Goal: Task Accomplishment & Management: Complete application form

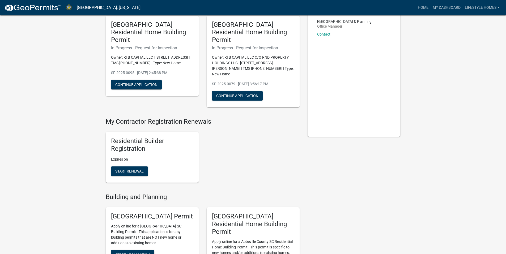
scroll to position [133, 0]
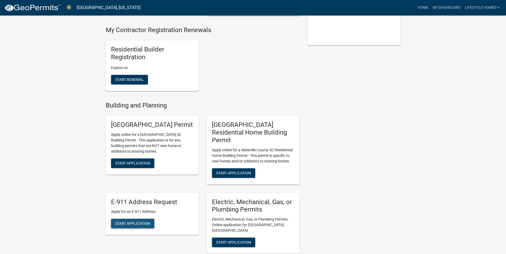
click at [128, 222] on span "Start Application" at bounding box center [132, 224] width 35 height 4
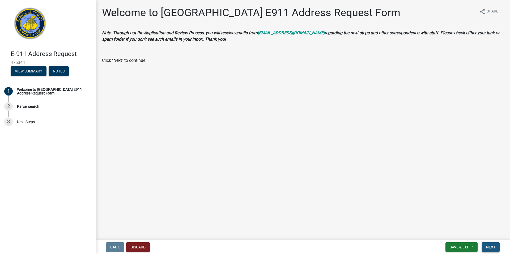
click at [489, 247] on span "Next" at bounding box center [490, 247] width 9 height 4
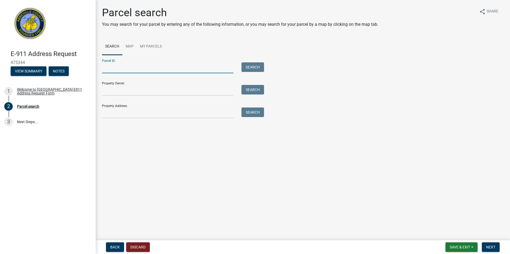
click at [146, 70] on input "Parcel ID:" at bounding box center [167, 67] width 131 height 11
paste input "[PHONE_NUMBER]"
click at [255, 70] on button "Search" at bounding box center [252, 67] width 23 height 10
drag, startPoint x: 121, startPoint y: 67, endPoint x: 117, endPoint y: 67, distance: 3.7
click at [121, 67] on input "[PHONE_NUMBER]" at bounding box center [167, 67] width 131 height 11
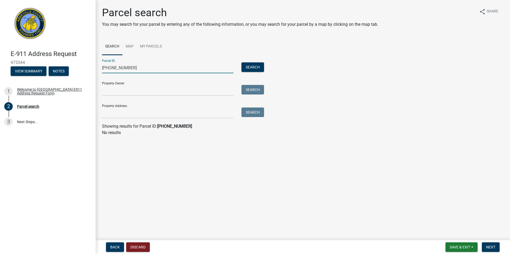
click at [109, 67] on input "[PHONE_NUMBER]" at bounding box center [167, 67] width 131 height 11
click at [111, 67] on input "[PHONE_NUMBER]" at bounding box center [167, 67] width 131 height 11
type input "[PHONE_NUMBER]"
click at [252, 69] on button "Search" at bounding box center [252, 67] width 23 height 10
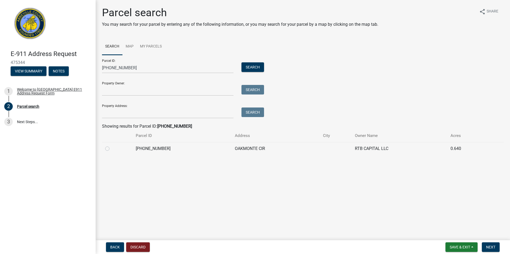
click at [112, 146] on label at bounding box center [112, 146] width 0 height 0
click at [112, 149] on input "radio" at bounding box center [113, 147] width 3 height 3
radio input "true"
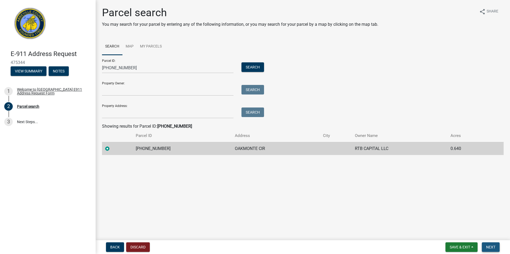
click at [489, 246] on span "Next" at bounding box center [490, 247] width 9 height 4
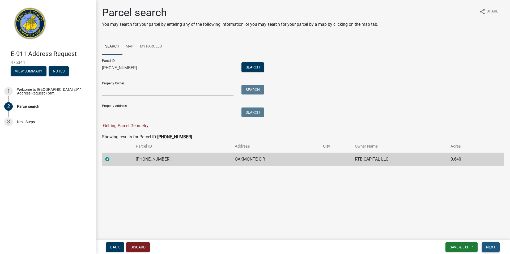
click at [492, 245] on button "Next" at bounding box center [491, 248] width 18 height 10
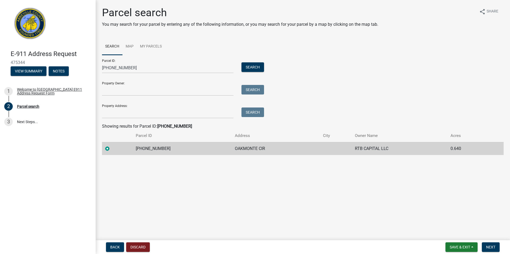
click at [276, 148] on td "OAKMONTE CIR" at bounding box center [276, 148] width 88 height 13
click at [112, 146] on label at bounding box center [112, 146] width 0 height 0
click at [112, 149] on input "radio" at bounding box center [113, 147] width 3 height 3
click at [487, 244] on button "Next" at bounding box center [491, 248] width 18 height 10
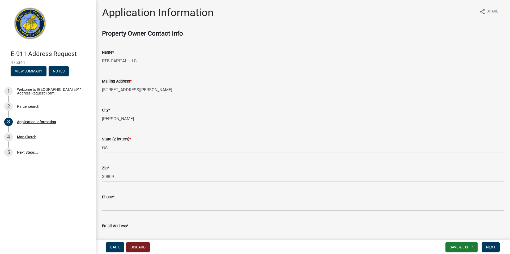
drag, startPoint x: 111, startPoint y: 90, endPoint x: 106, endPoint y: 90, distance: 4.3
click at [106, 90] on input "[STREET_ADDRESS][PERSON_NAME]" at bounding box center [303, 89] width 402 height 11
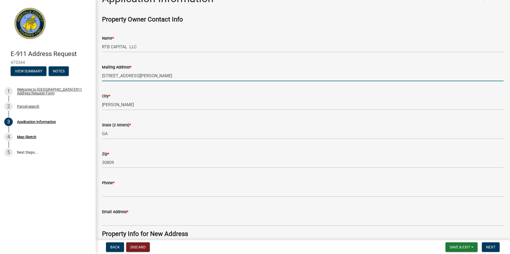
scroll to position [27, 0]
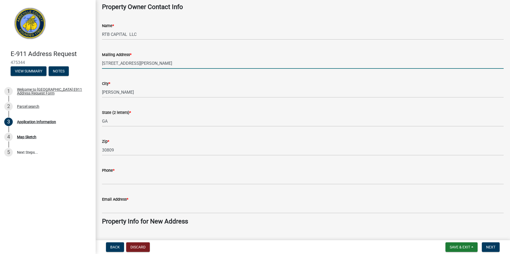
type input "[STREET_ADDRESS][PERSON_NAME]"
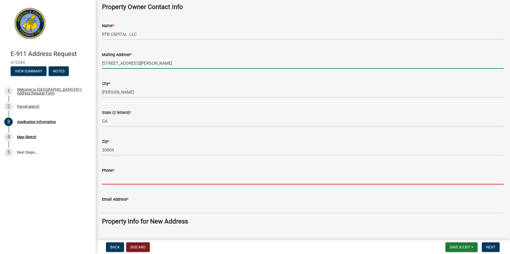
click at [217, 180] on input "Phone *" at bounding box center [303, 179] width 402 height 11
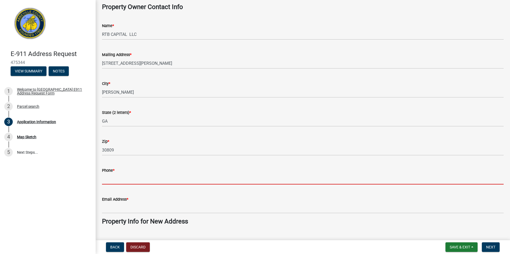
type input "7062105488"
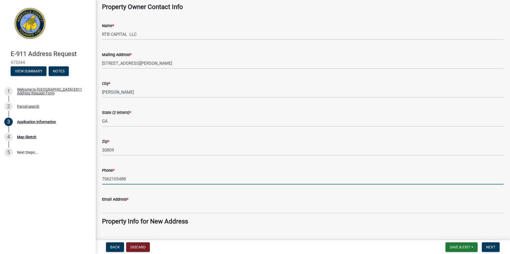
type input "[PERSON_NAME][EMAIL_ADDRESS][DOMAIN_NAME]"
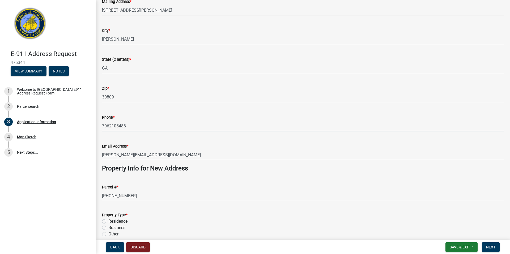
scroll to position [106, 0]
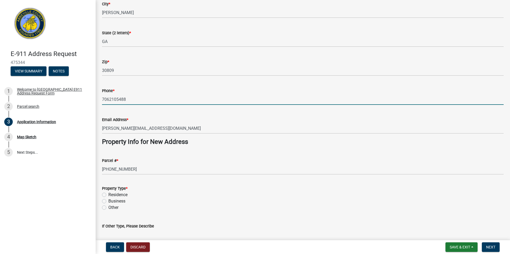
click at [108, 195] on label "Residence" at bounding box center [117, 195] width 19 height 6
click at [108, 195] on input "Residence" at bounding box center [109, 193] width 3 height 3
radio input "true"
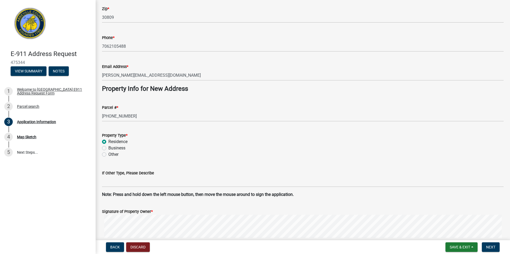
scroll to position [186, 0]
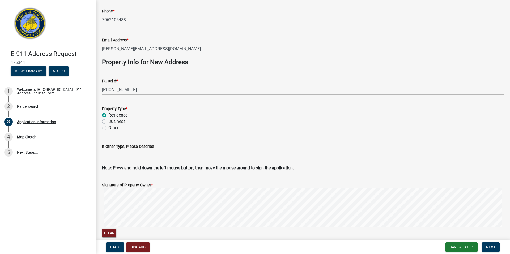
click at [332, 189] on form "Signature of Property Owner * Clear" at bounding box center [303, 207] width 402 height 63
click at [486, 246] on button "Next" at bounding box center [491, 248] width 18 height 10
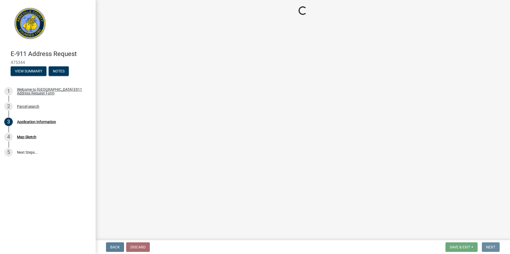
scroll to position [0, 0]
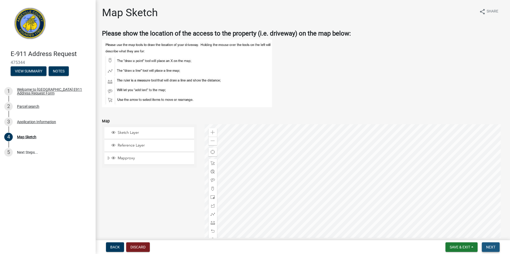
click at [483, 248] on button "Next" at bounding box center [491, 248] width 18 height 10
